Goal: Find specific page/section: Find specific page/section

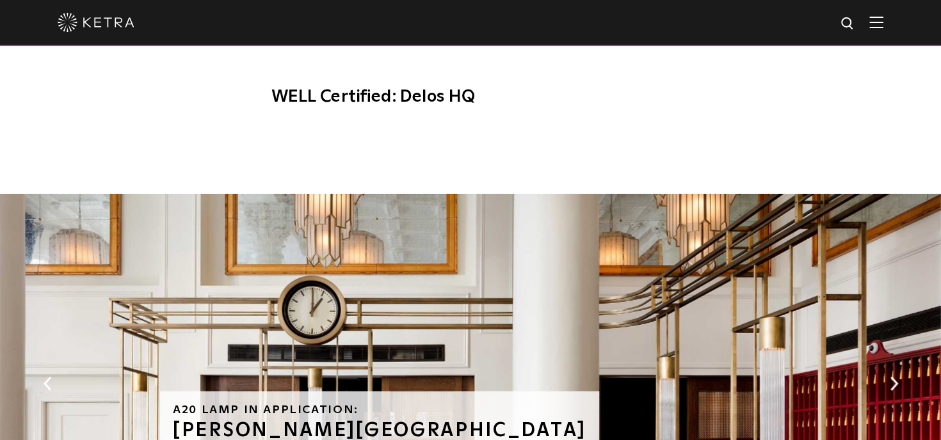
click at [882, 28] on img at bounding box center [876, 22] width 14 height 12
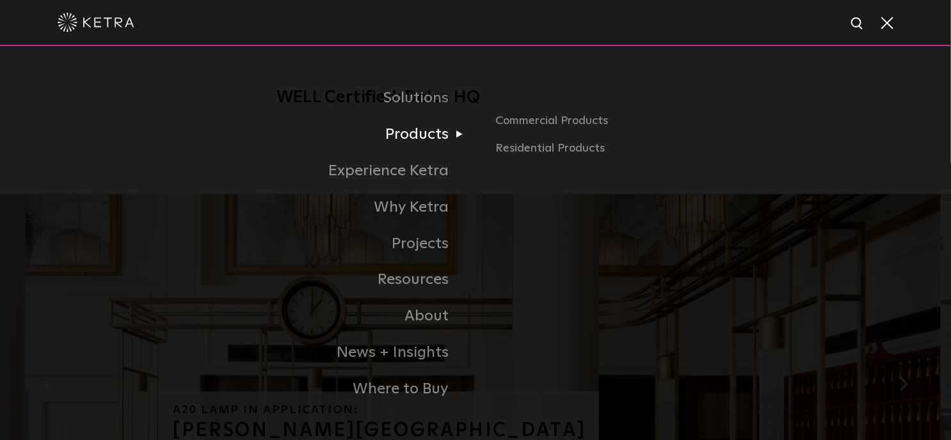
click at [428, 132] on link "Products" at bounding box center [315, 134] width 320 height 36
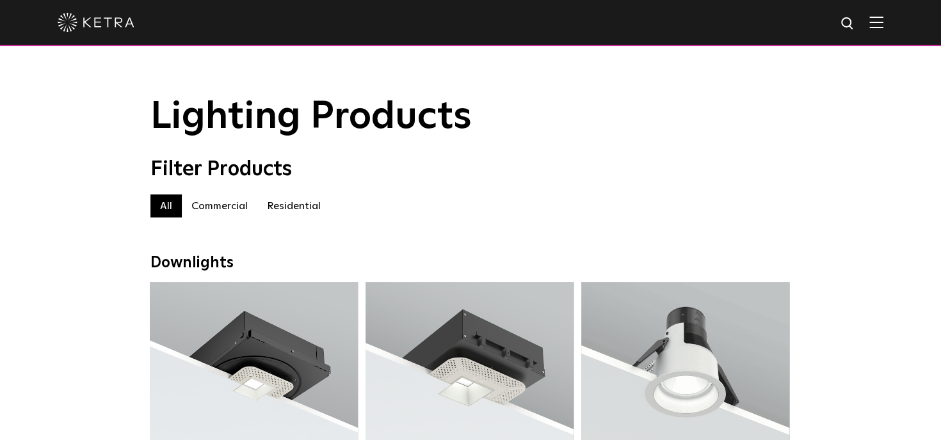
click at [296, 211] on label "Residential" at bounding box center [293, 206] width 73 height 23
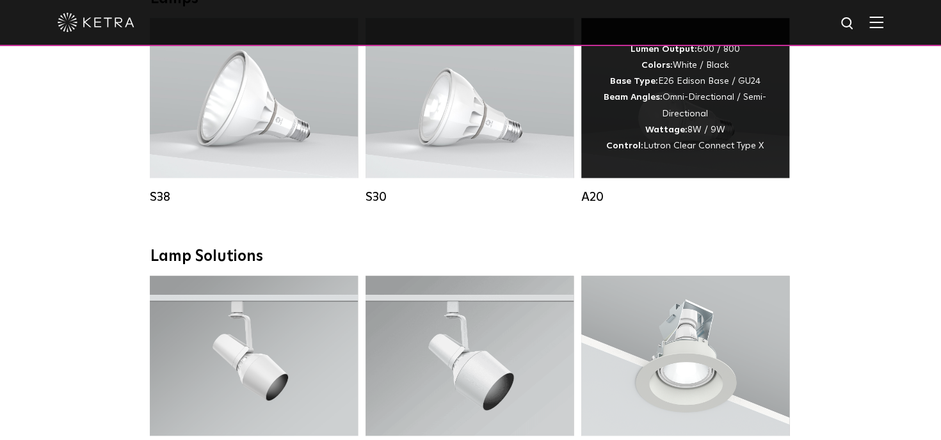
scroll to position [783, 0]
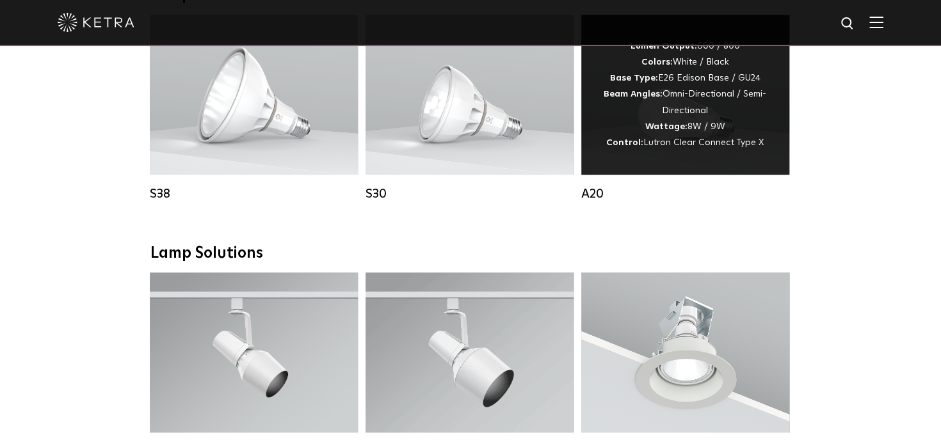
click at [715, 125] on div "Lumen Output: 600 / 800 Colors: White / Black Base Type: E26 Edison Base / GU24…" at bounding box center [685, 94] width 170 height 113
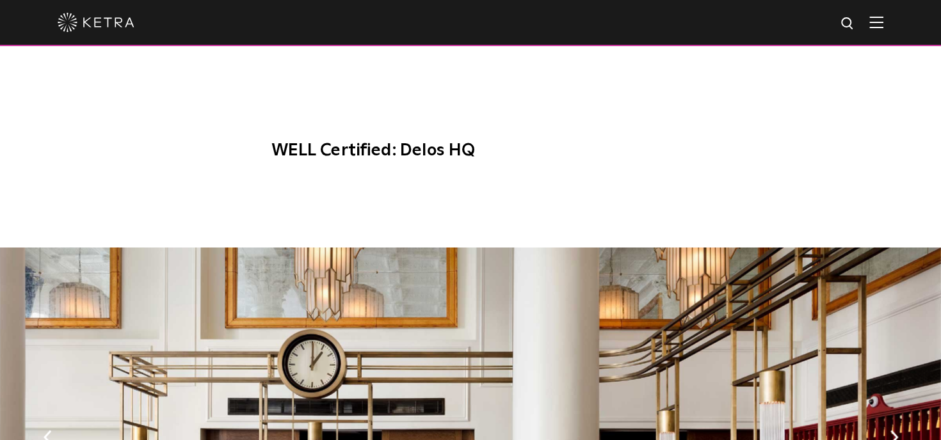
scroll to position [1097, 0]
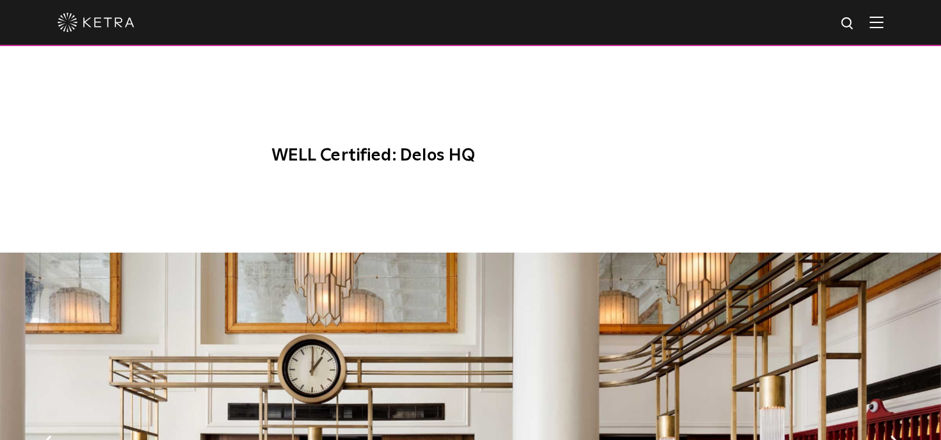
click at [380, 136] on span "WELL Certified: Delos HQ" at bounding box center [470, 1] width 431 height 353
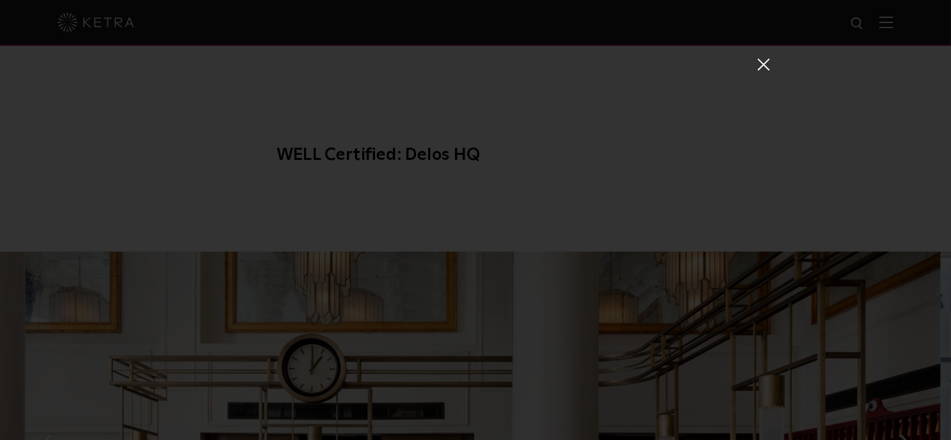
click at [763, 68] on span at bounding box center [763, 64] width 14 height 13
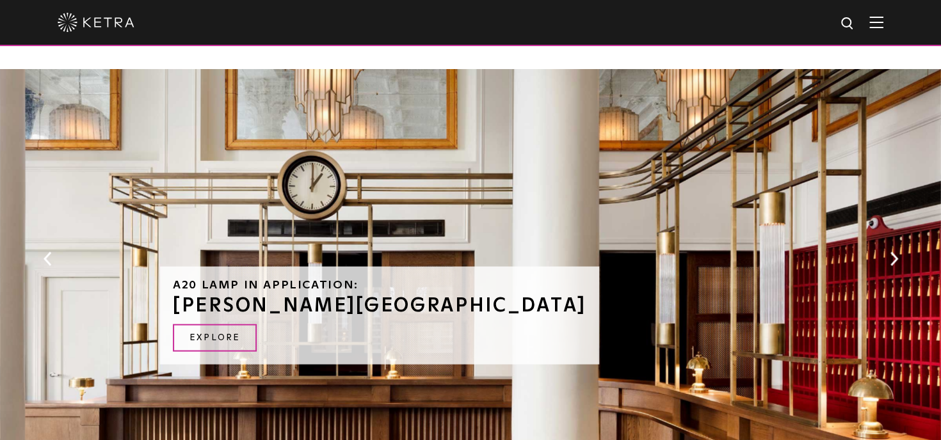
scroll to position [1657, 0]
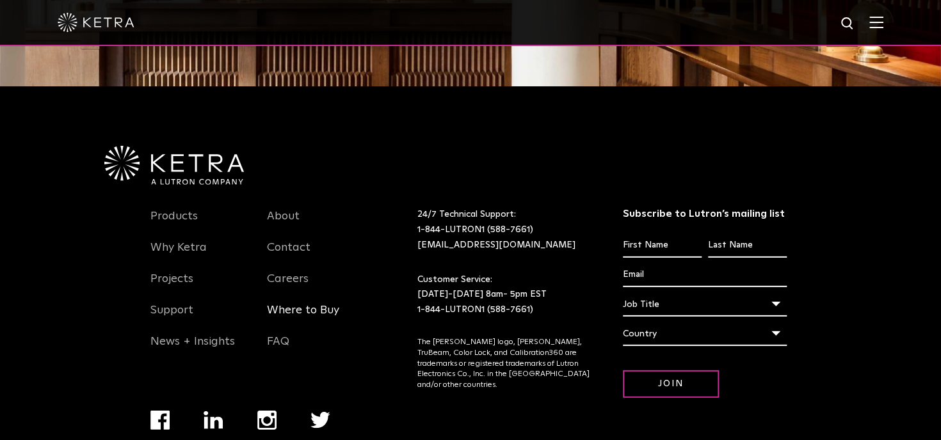
click at [310, 303] on link "Where to Buy" at bounding box center [303, 317] width 72 height 29
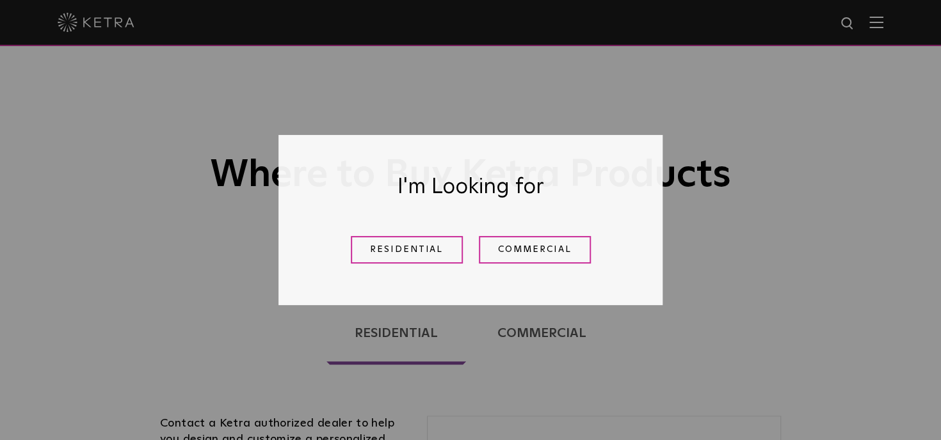
click at [392, 246] on link "Residential" at bounding box center [407, 250] width 112 height 28
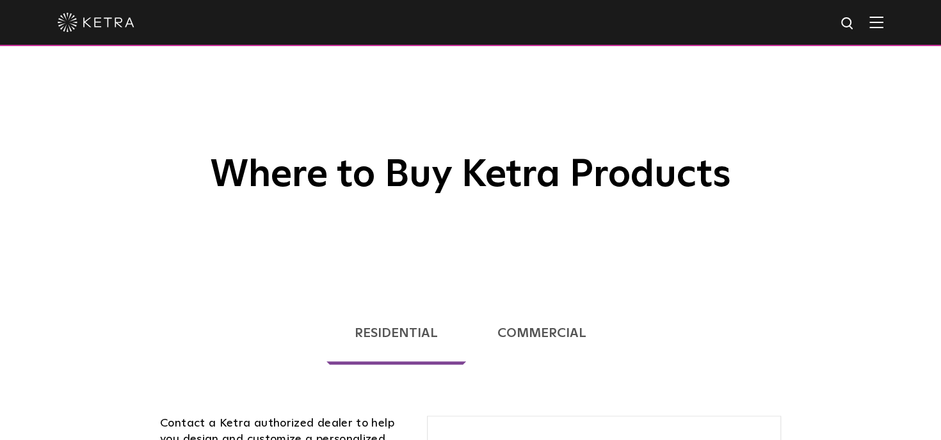
scroll to position [326, 0]
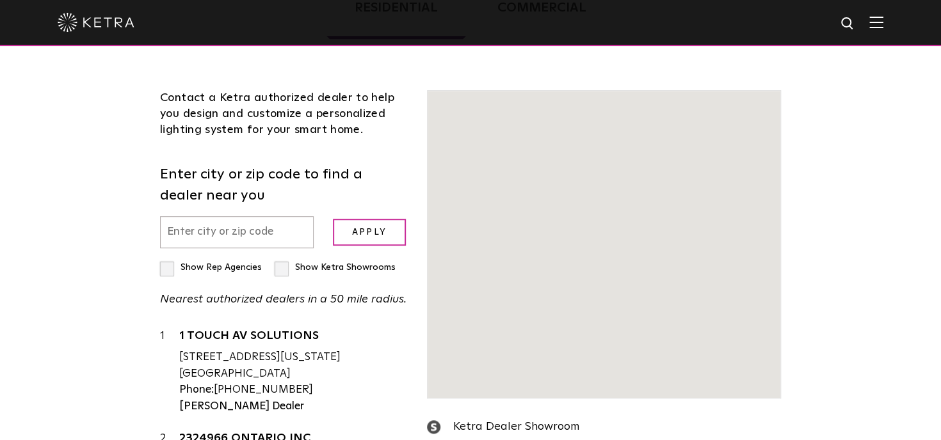
click at [205, 227] on input "text" at bounding box center [237, 232] width 154 height 33
click at [204, 235] on input "text" at bounding box center [237, 232] width 154 height 33
click at [203, 242] on input "text" at bounding box center [237, 232] width 154 height 33
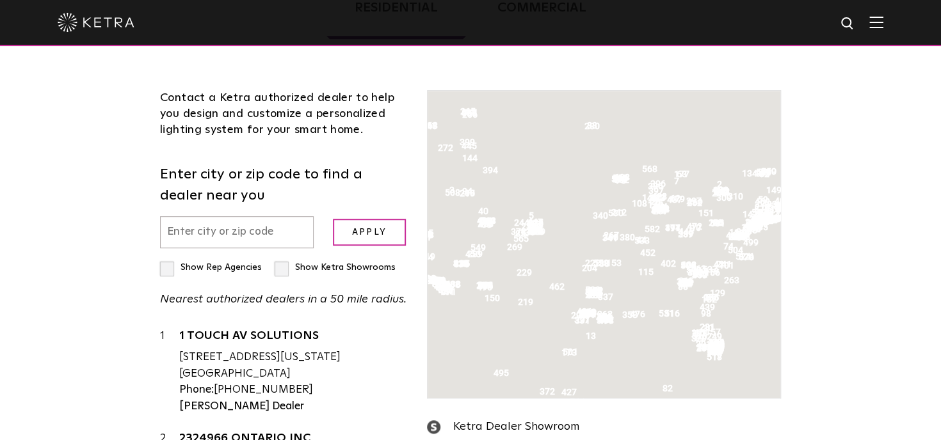
click at [191, 228] on input "text" at bounding box center [237, 232] width 154 height 33
type input "03062"
click at [376, 235] on input "Apply" at bounding box center [369, 233] width 73 height 28
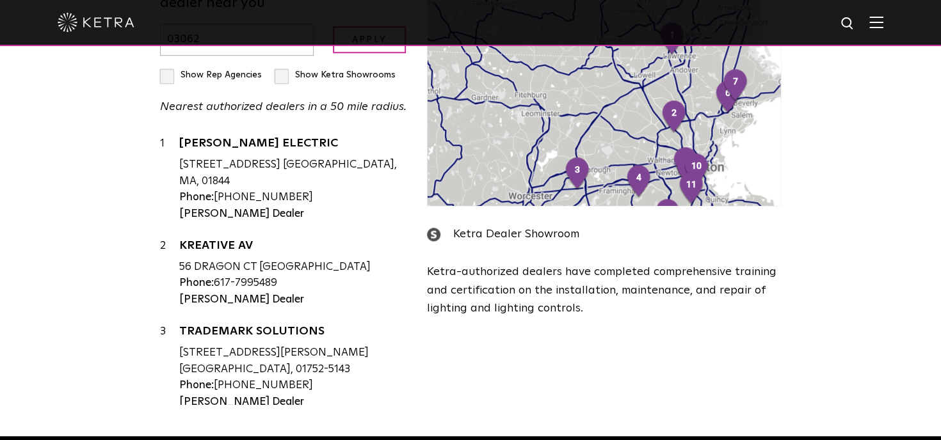
scroll to position [516, 0]
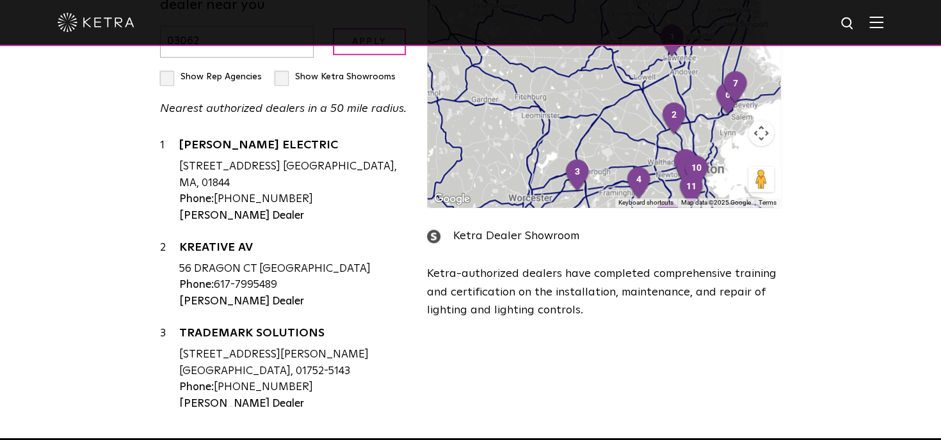
click at [169, 73] on label "Show Rep Agencies" at bounding box center [211, 76] width 102 height 9
click at [168, 73] on input "Show Rep Agencies" at bounding box center [164, 71] width 8 height 8
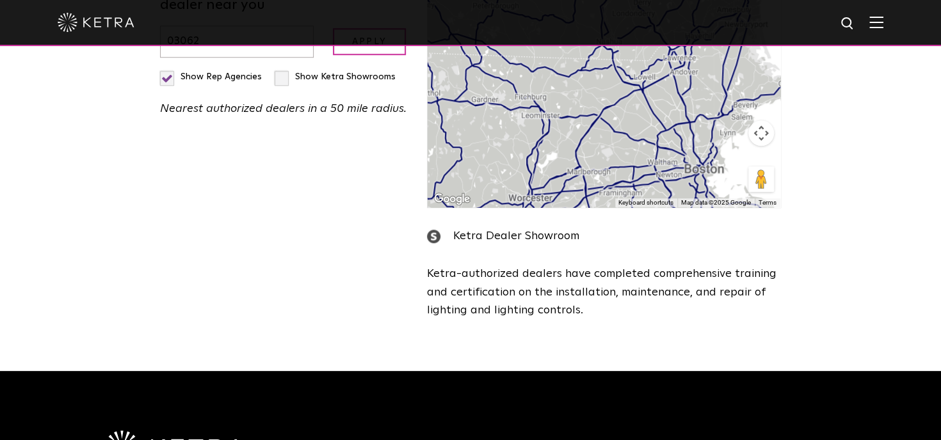
click at [169, 73] on label "Show Rep Agencies" at bounding box center [211, 76] width 102 height 9
click at [168, 73] on input "Show Rep Agencies" at bounding box center [164, 71] width 8 height 8
checkbox input "false"
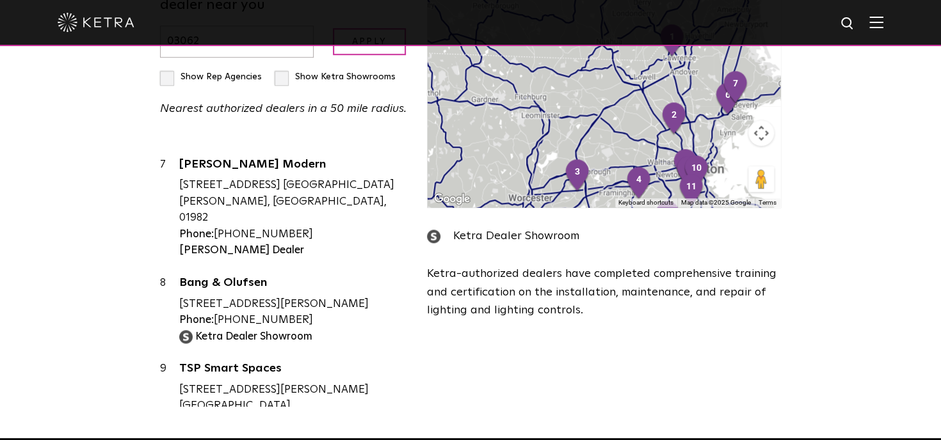
scroll to position [585, 0]
